Goal: Task Accomplishment & Management: Complete application form

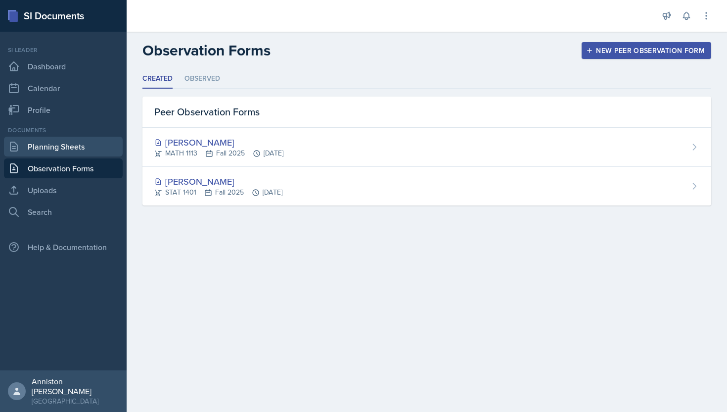
click at [81, 147] on link "Planning Sheets" at bounding box center [63, 147] width 119 height 20
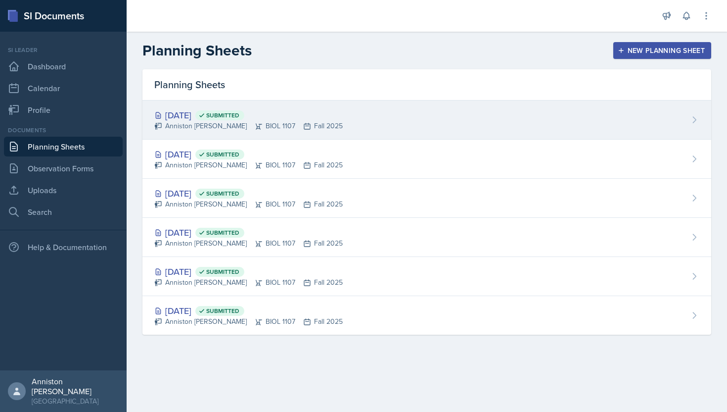
click at [379, 123] on div "[DATE] Submitted Anniston [PERSON_NAME] BIOL 1107 Fall 2025" at bounding box center [426, 119] width 569 height 39
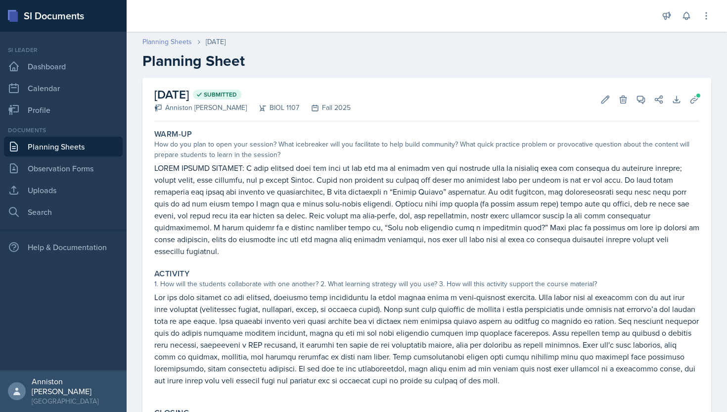
click at [173, 44] on link "Planning Sheets" at bounding box center [166, 42] width 49 height 10
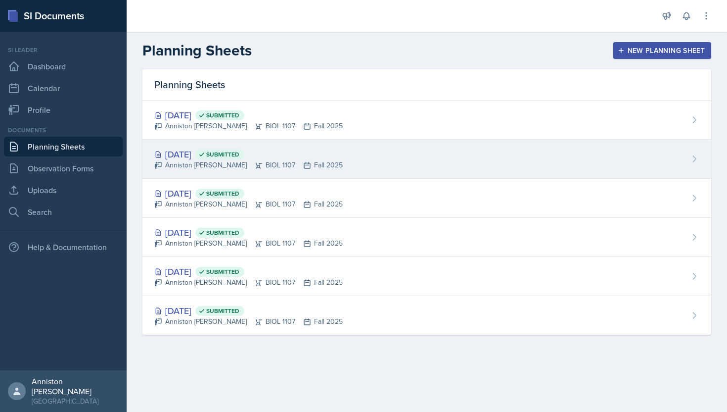
click at [180, 160] on div "Anniston [PERSON_NAME] BIOL 1107 Fall 2025" at bounding box center [248, 165] width 188 height 10
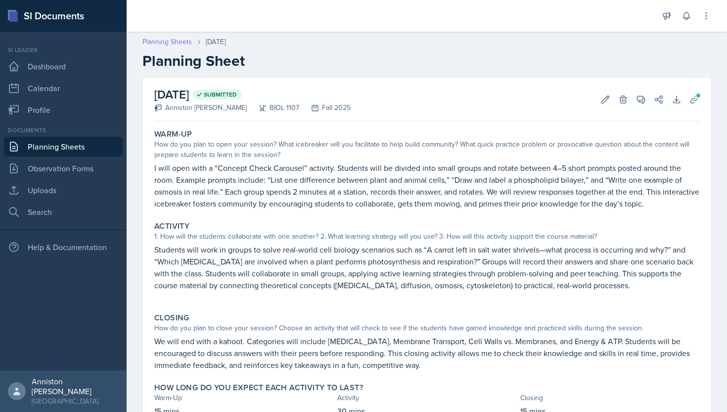
click at [161, 46] on link "Planning Sheets" at bounding box center [166, 42] width 49 height 10
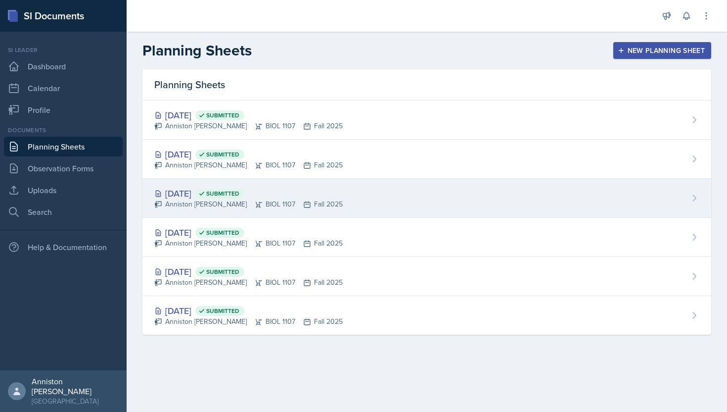
click at [326, 206] on div "[DATE] Submitted Anniston [PERSON_NAME] BIOL 1107 Fall 2025" at bounding box center [426, 198] width 569 height 39
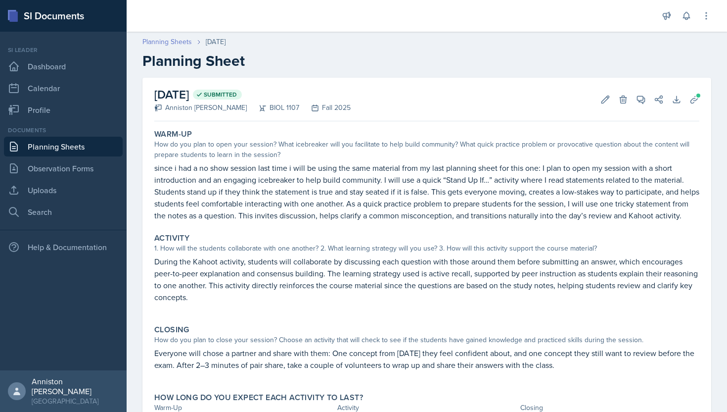
click at [171, 42] on link "Planning Sheets" at bounding box center [166, 42] width 49 height 10
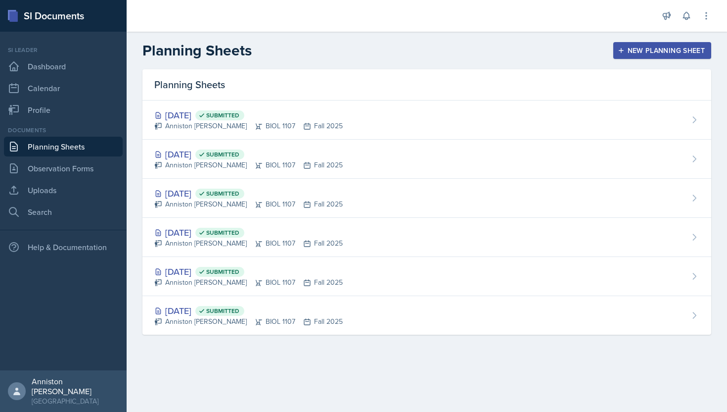
click at [666, 54] on div "New Planning Sheet" at bounding box center [662, 50] width 85 height 8
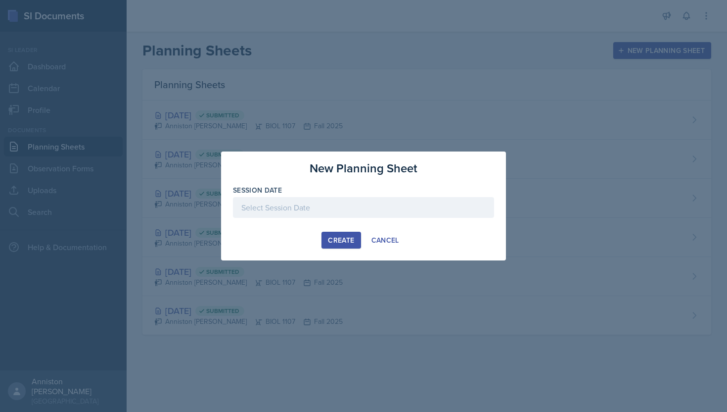
click at [322, 211] on div at bounding box center [363, 207] width 261 height 21
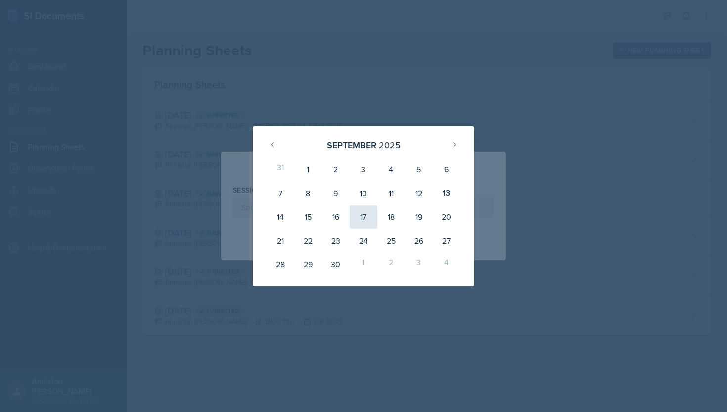
click at [364, 212] on div "17" at bounding box center [364, 217] width 28 height 24
type input "[DATE]"
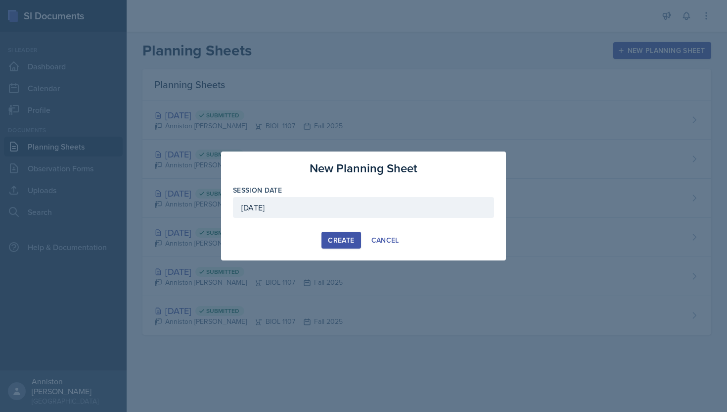
click at [336, 239] on div "Create" at bounding box center [341, 240] width 26 height 8
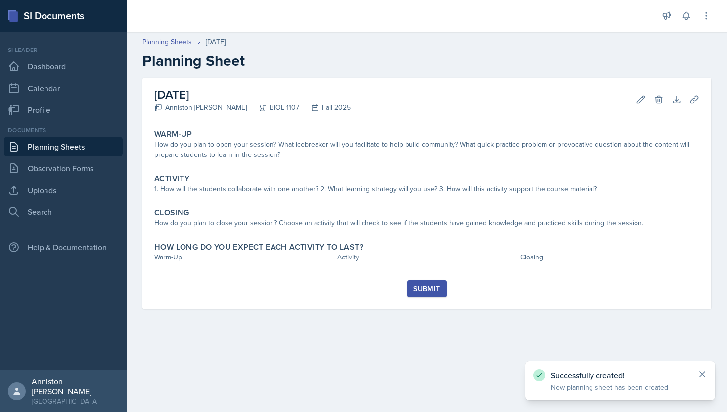
click at [701, 373] on icon at bounding box center [702, 374] width 10 height 10
